Goal: Information Seeking & Learning: Find specific fact

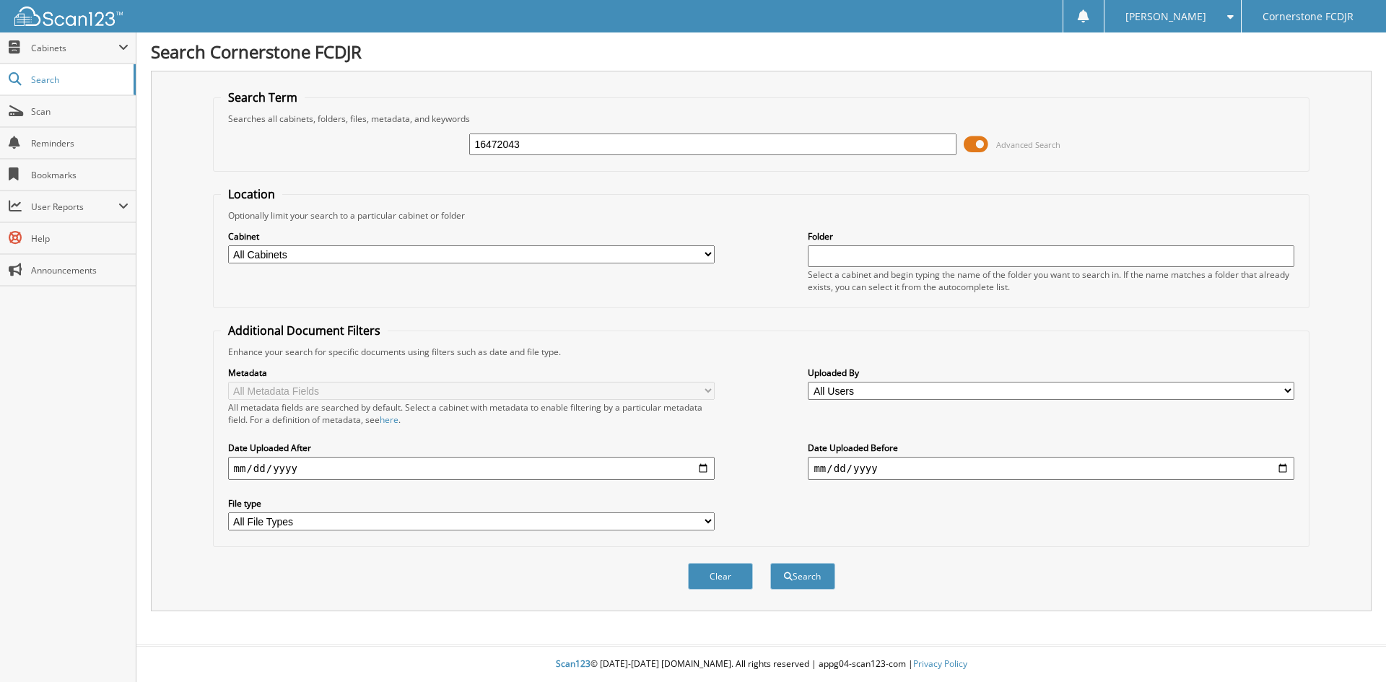
type input "16472043"
click at [770, 563] on button "Search" at bounding box center [802, 576] width 65 height 27
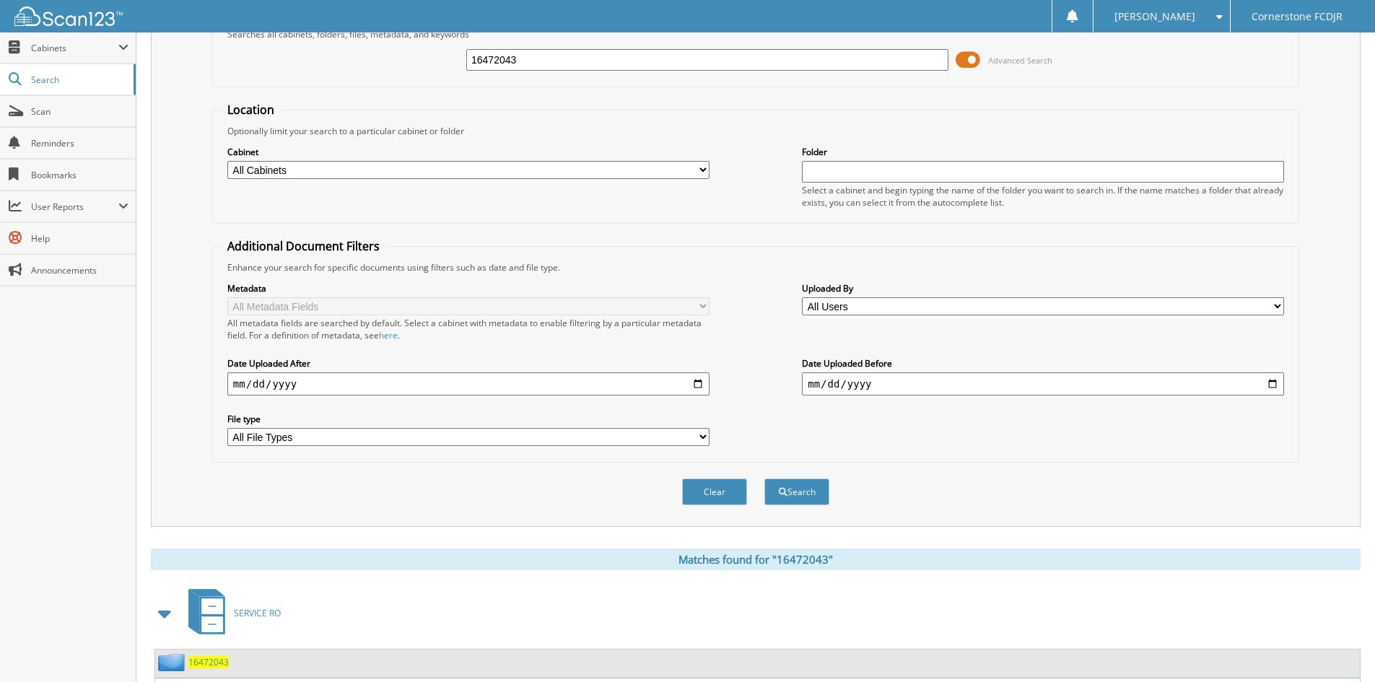
scroll to position [205, 0]
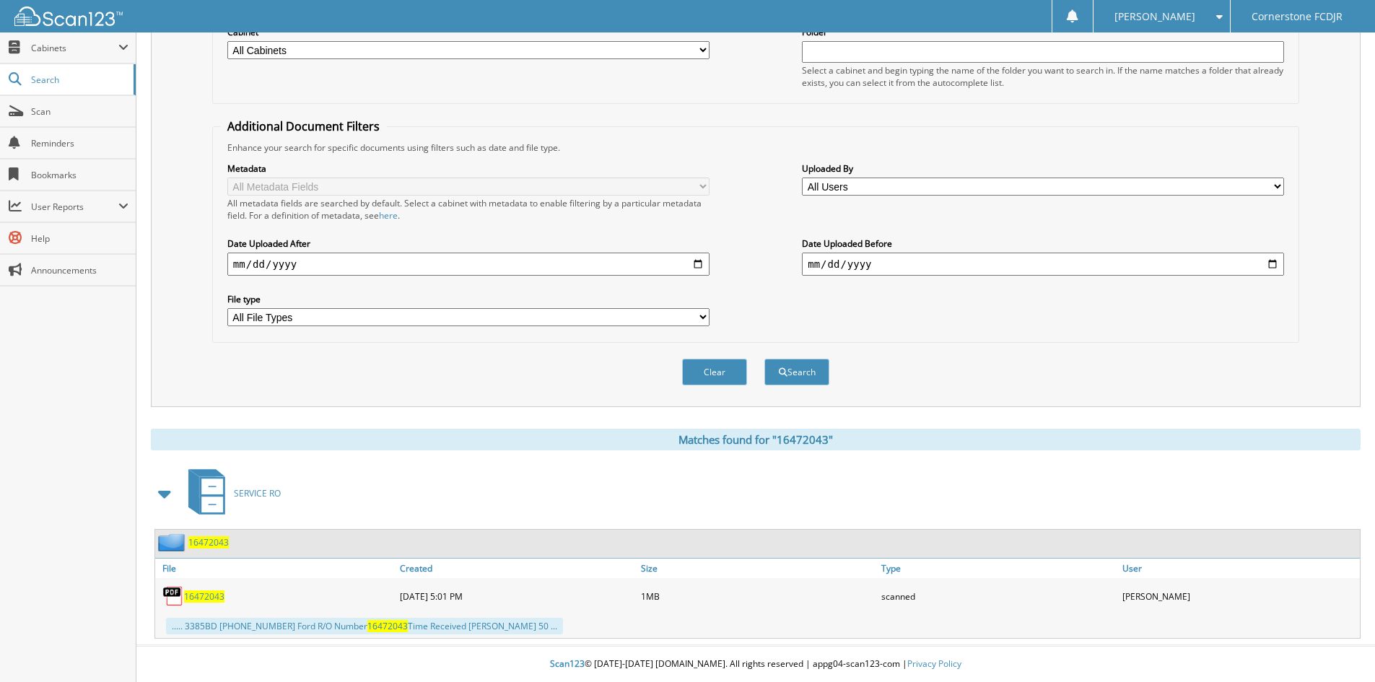
click at [203, 547] on span "16472043" at bounding box center [208, 542] width 40 height 12
